Goal: Consume media (video, audio): Consume media (video, audio)

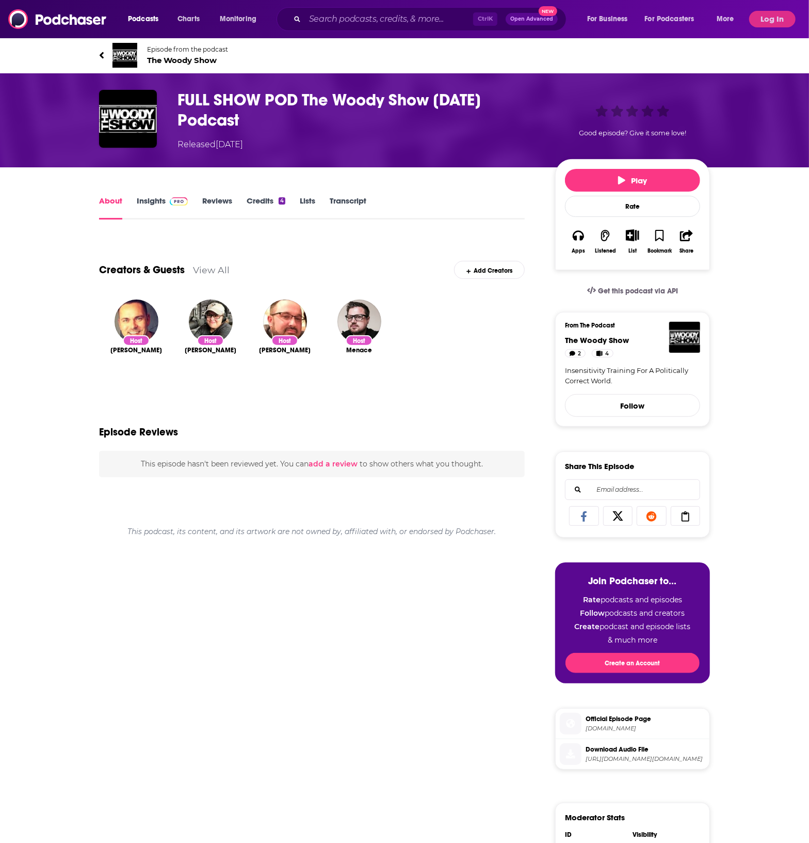
click at [349, 205] on link "Transcript" at bounding box center [348, 208] width 37 height 24
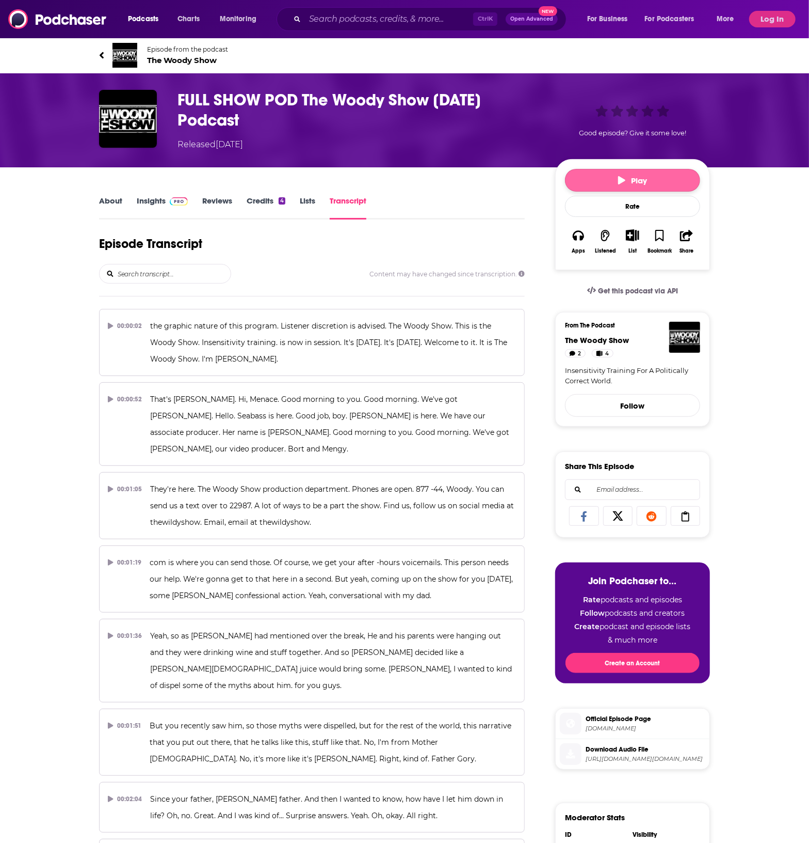
click at [640, 177] on span "Play" at bounding box center [632, 181] width 29 height 10
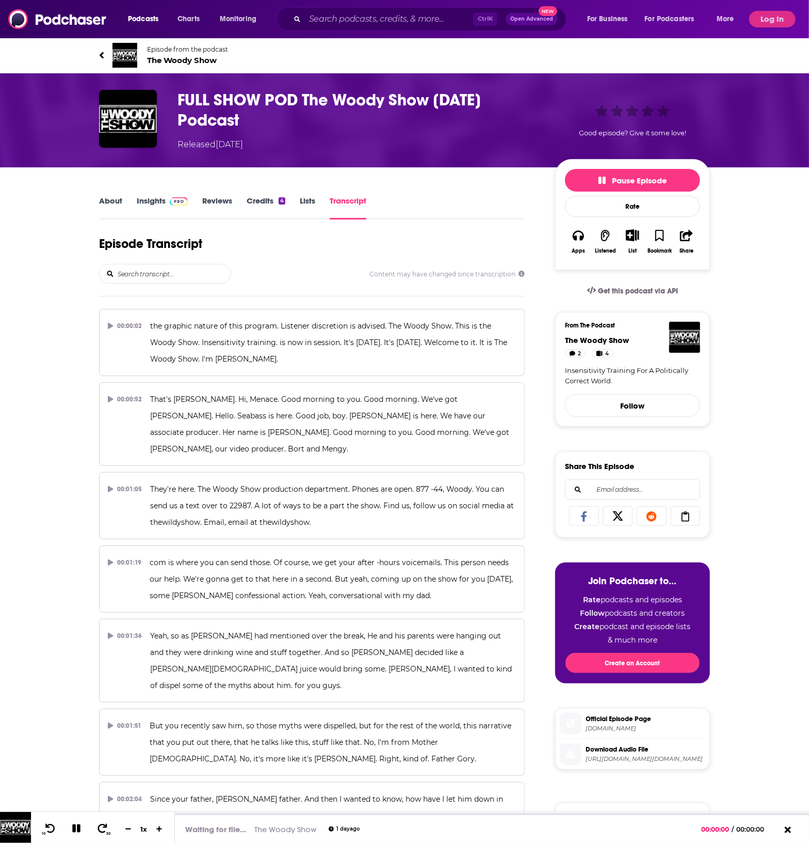
click at [405, 244] on div "Episode Transcript" at bounding box center [312, 250] width 426 height 28
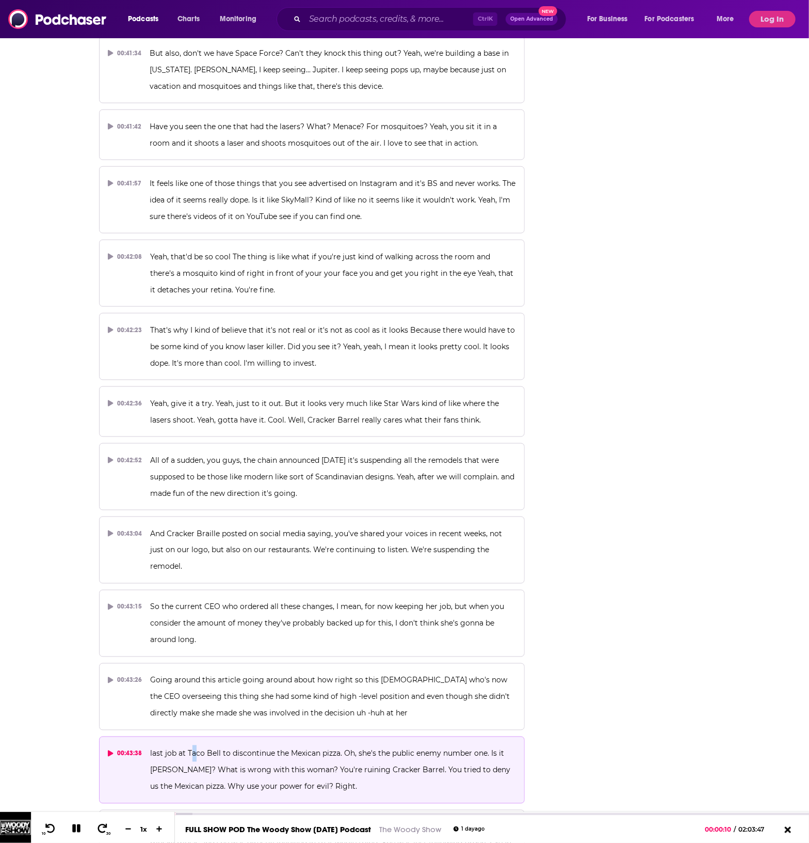
click at [197, 749] on span "last job at Taco Bell to discontinue the Mexican pizza. Oh, she's the public en…" at bounding box center [332, 770] width 362 height 42
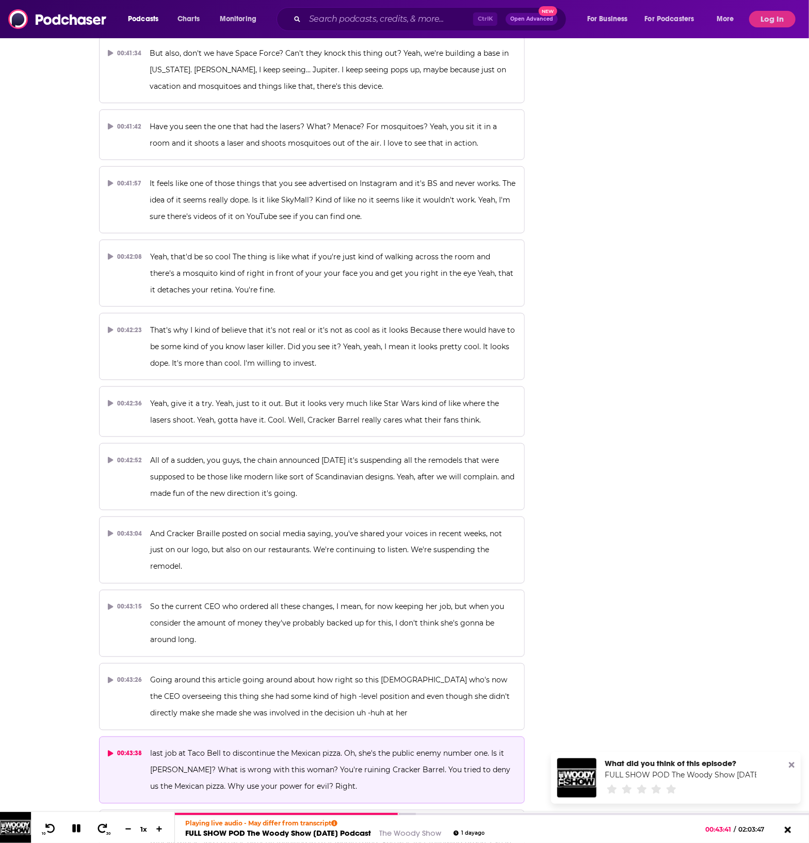
scroll to position [23115, 0]
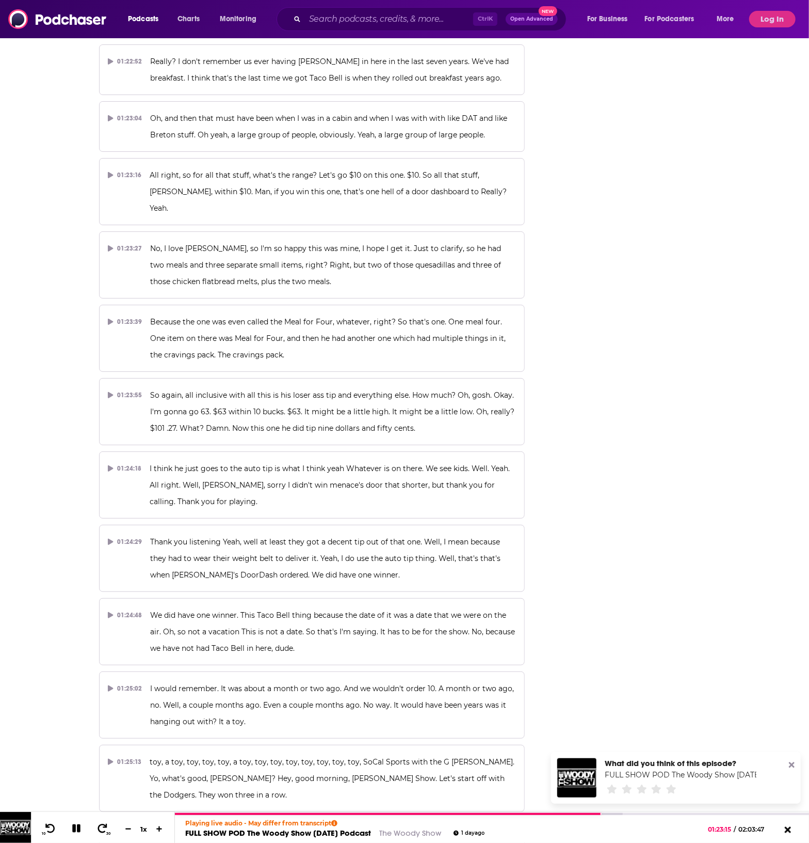
scroll to position [24296, 0]
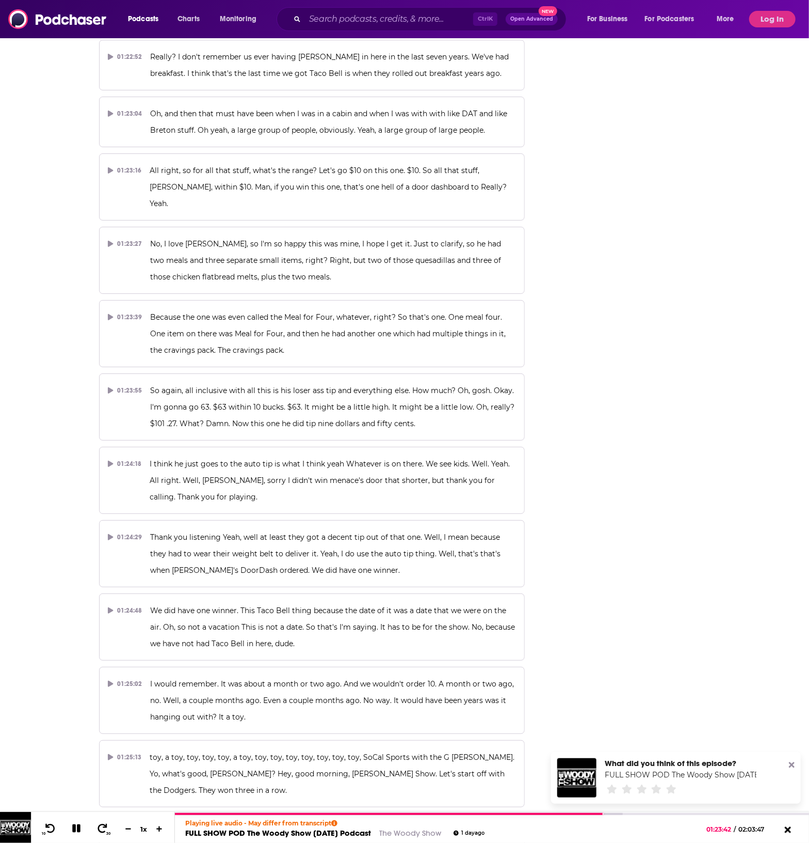
drag, startPoint x: 638, startPoint y: 184, endPoint x: 648, endPoint y: 246, distance: 62.8
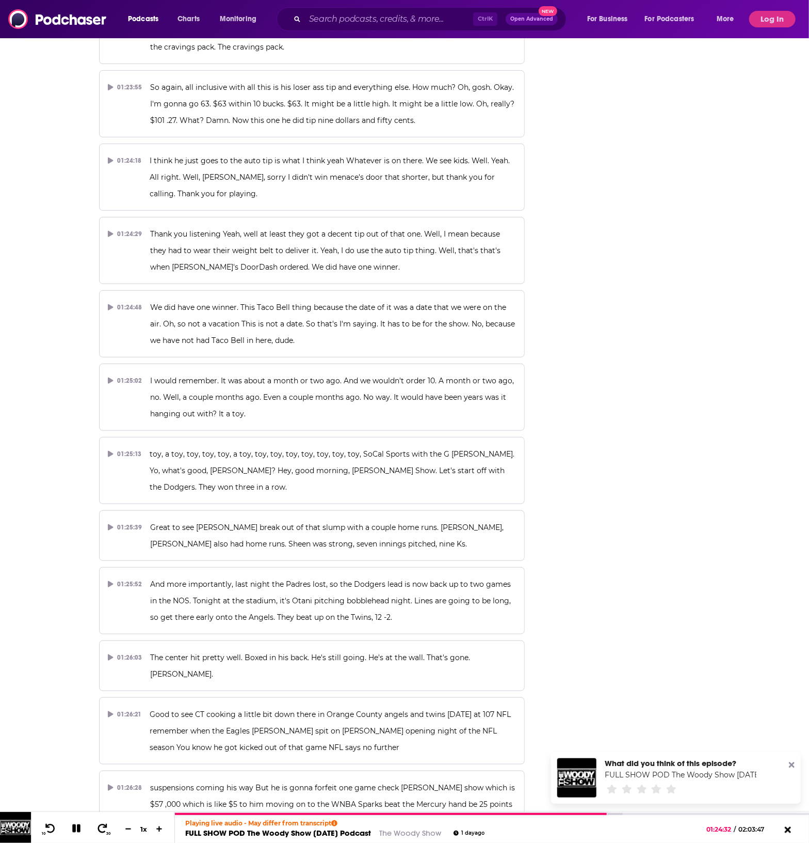
scroll to position [24922, 0]
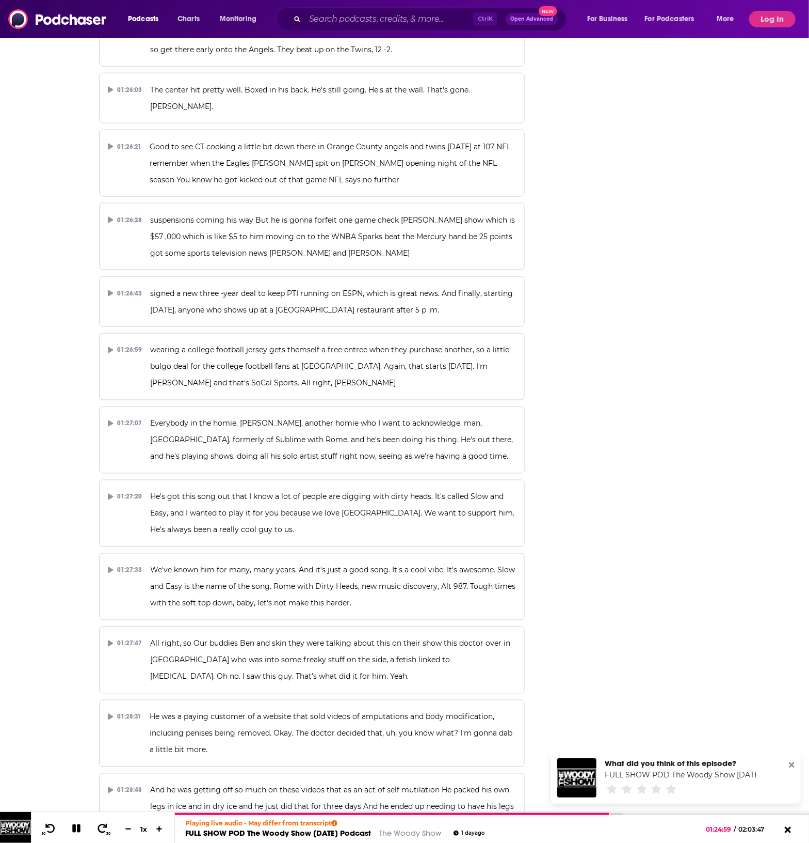
scroll to position [25244, 0]
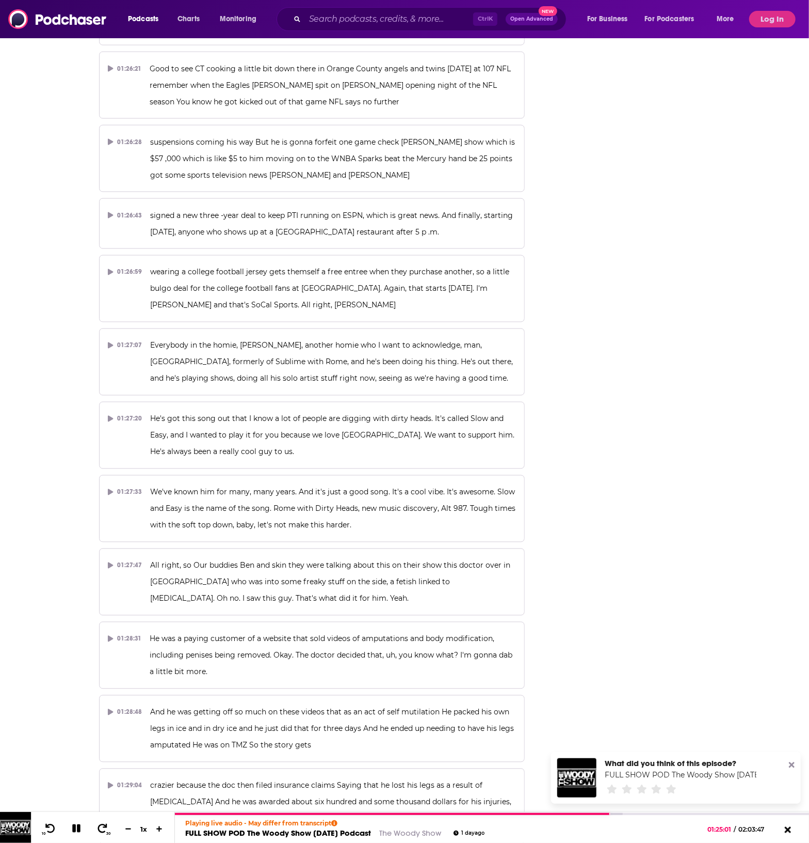
click at [793, 766] on icon at bounding box center [792, 765] width 6 height 6
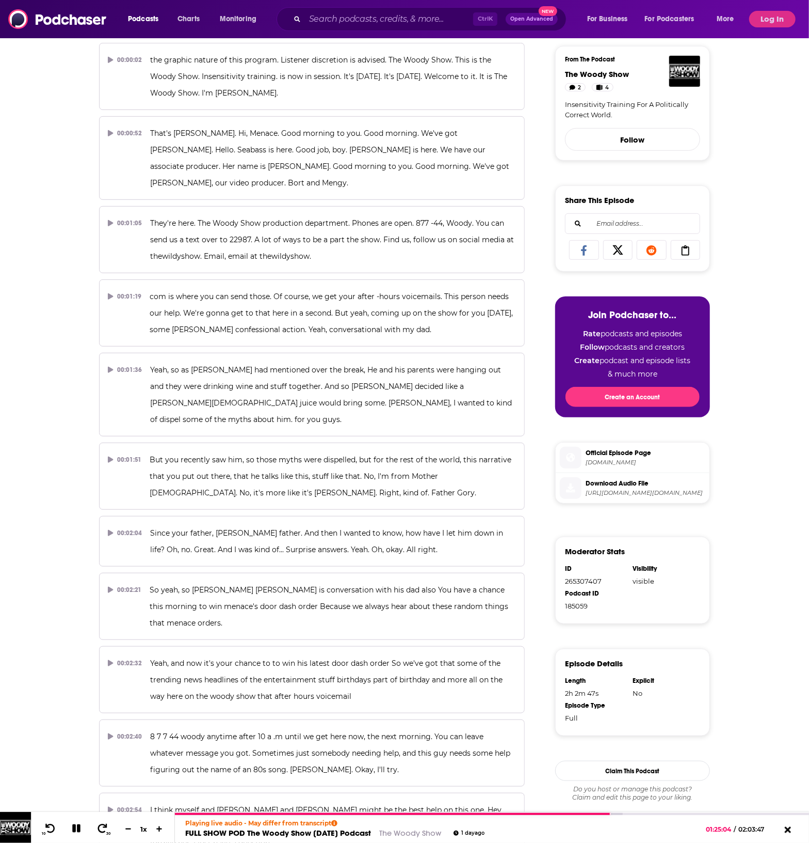
scroll to position [0, 0]
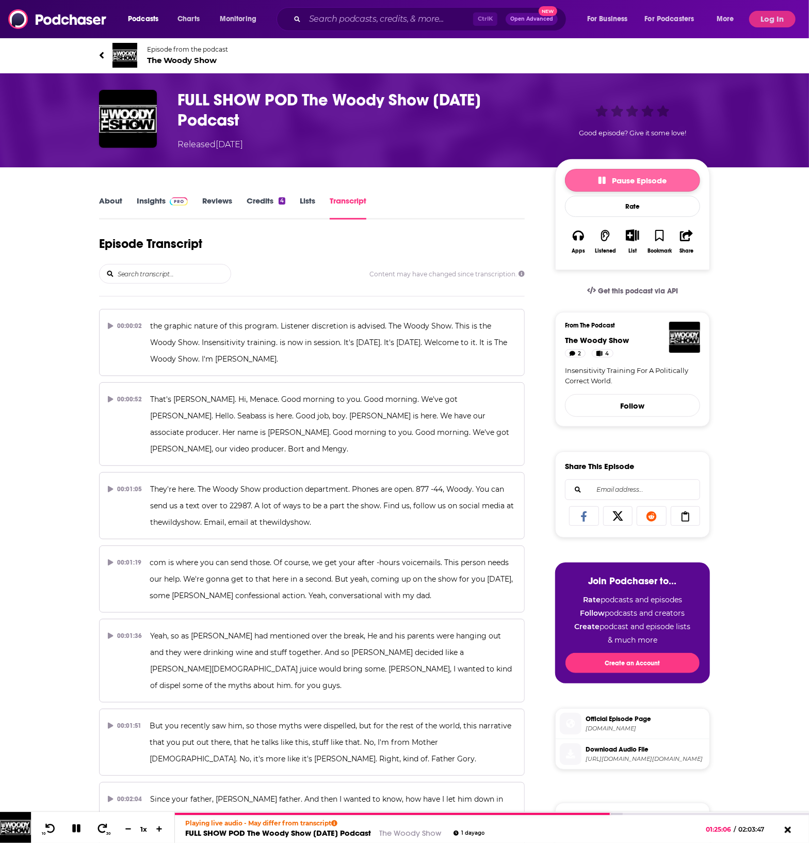
click at [678, 177] on button "Pause Episode" at bounding box center [632, 180] width 135 height 23
